Goal: Task Accomplishment & Management: Manage account settings

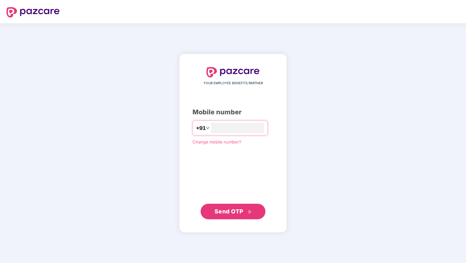
type input "**********"
click at [241, 209] on span "Send OTP" at bounding box center [229, 211] width 29 height 7
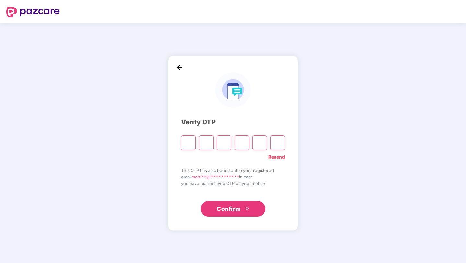
type input "*"
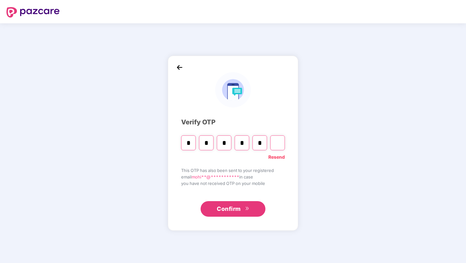
type input "*"
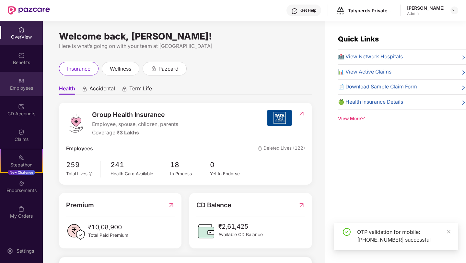
click at [25, 79] on div "Employees" at bounding box center [21, 84] width 43 height 24
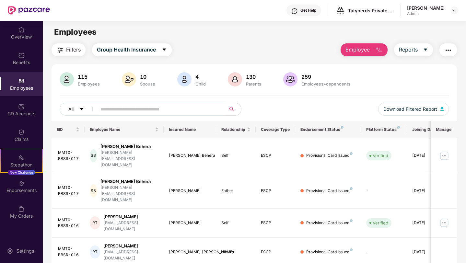
click at [132, 108] on input "text" at bounding box center [159, 109] width 116 height 10
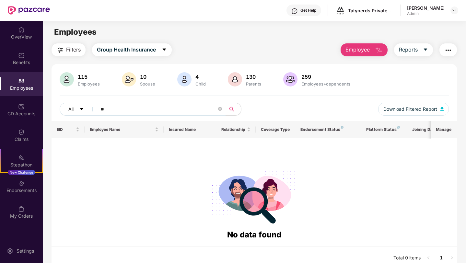
type input "*"
